Goal: Task Accomplishment & Management: Manage account settings

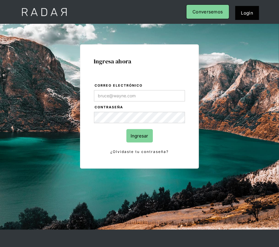
type input "Evans@prontopaga.com"
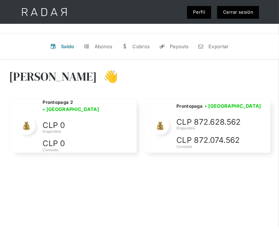
click at [232, 11] on link "Cerrar sesión" at bounding box center [238, 12] width 42 height 13
